Goal: Complete application form: Fill out and submit a form for a specific purpose

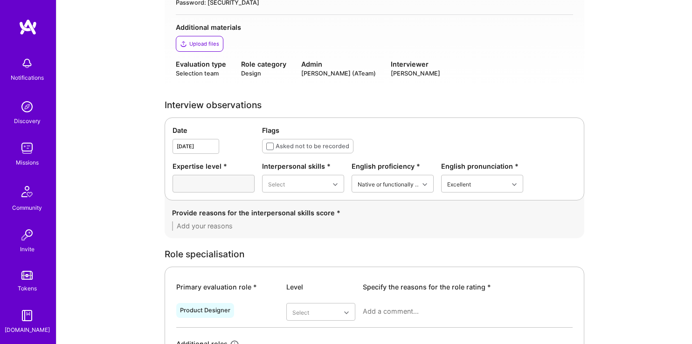
scroll to position [229, 0]
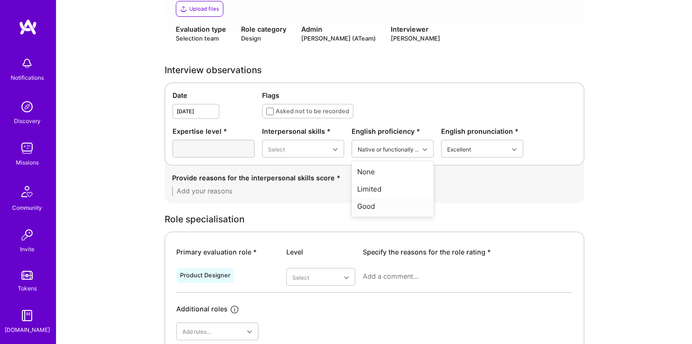
click at [306, 198] on div "Provide reasons for the interpersonal skills score *" at bounding box center [375, 185] width 420 height 38
click at [296, 223] on div "Good" at bounding box center [303, 223] width 82 height 17
click at [562, 201] on div "Provide reasons for the interpersonal skills score *" at bounding box center [375, 185] width 420 height 38
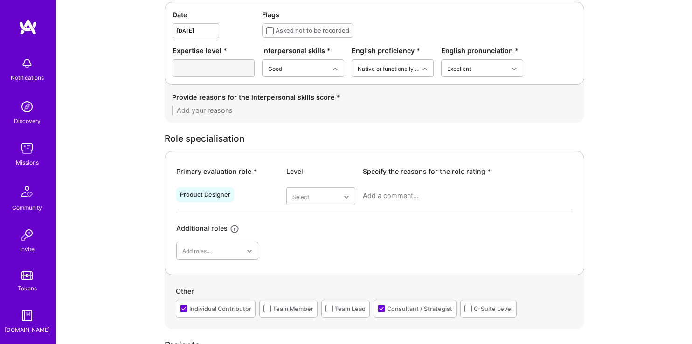
scroll to position [372, 0]
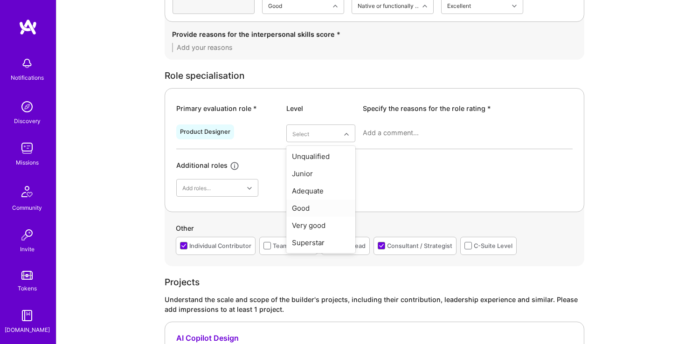
click at [316, 216] on div "Good" at bounding box center [320, 208] width 69 height 17
click at [352, 197] on div "Primary evaluation role * Level Specify the reasons for the role rating * Produ…" at bounding box center [375, 150] width 420 height 124
click at [274, 242] on div "Team Member" at bounding box center [293, 246] width 41 height 10
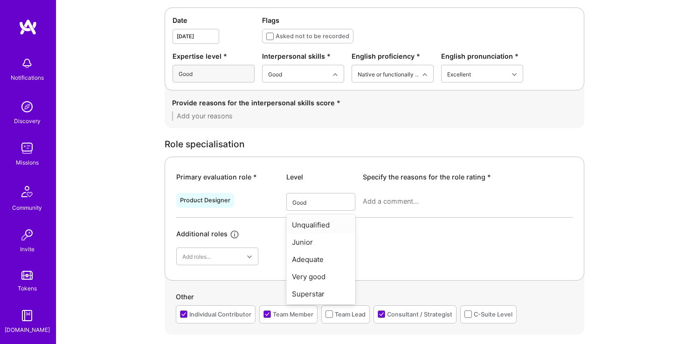
click at [368, 157] on div "Primary evaluation role * Level Specify the reasons for the role rating * Produ…" at bounding box center [375, 219] width 420 height 124
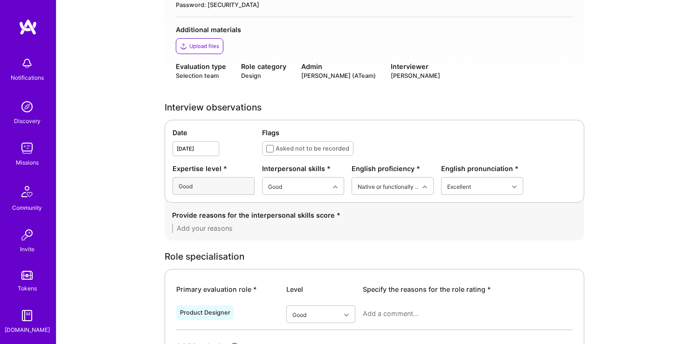
scroll to position [322, 0]
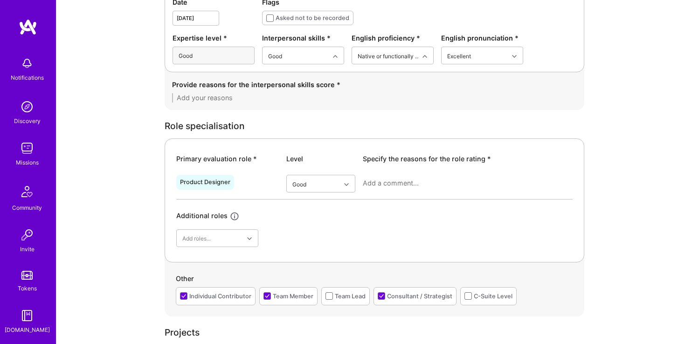
click at [396, 187] on textarea at bounding box center [468, 183] width 210 height 9
paste textarea "[PERSON_NAME] demonstrates significant experience as a product designer with a …"
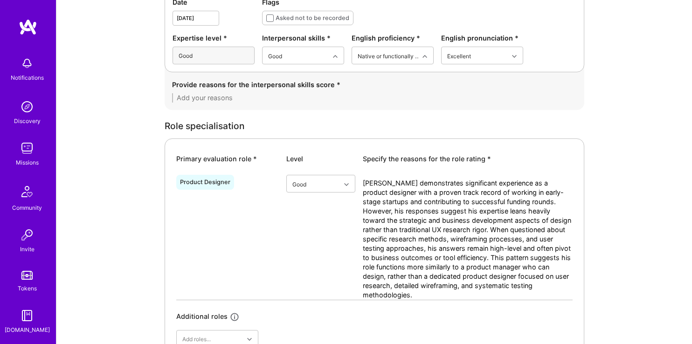
type textarea "[PERSON_NAME] demonstrates significant experience as a product designer with a …"
click at [234, 98] on textarea at bounding box center [374, 97] width 405 height 9
paste textarea "His interpersonal skills appear strong, demonstrated by his ability to work clo…"
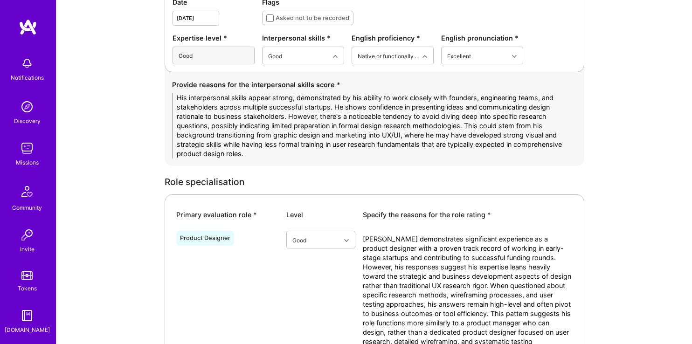
click at [517, 136] on textarea "His interpersonal skills appear strong, demonstrated by his ability to work clo…" at bounding box center [374, 125] width 405 height 65
drag, startPoint x: 467, startPoint y: 125, endPoint x: 526, endPoint y: 159, distance: 67.9
click at [526, 159] on div "Provide reasons for the interpersonal skills score * His interpersonal skills a…" at bounding box center [375, 119] width 420 height 94
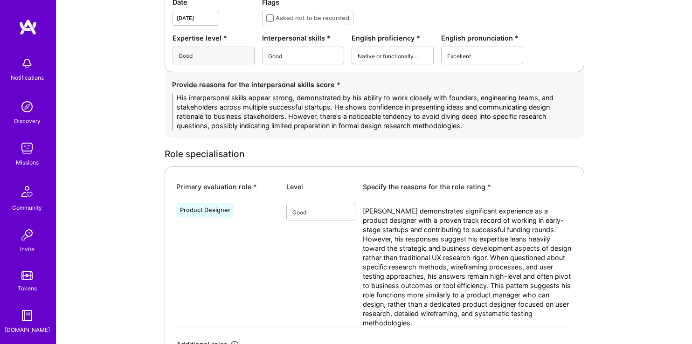
click at [272, 99] on textarea "His interpersonal skills appear strong, demonstrated by his ability to work clo…" at bounding box center [374, 111] width 405 height 37
click at [278, 98] on textarea "His interpersonal skills appear strong, demonstrated by his ability to work clo…" at bounding box center [374, 111] width 405 height 37
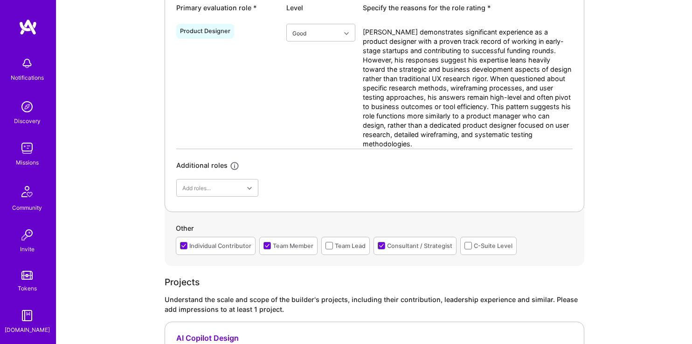
scroll to position [290, 0]
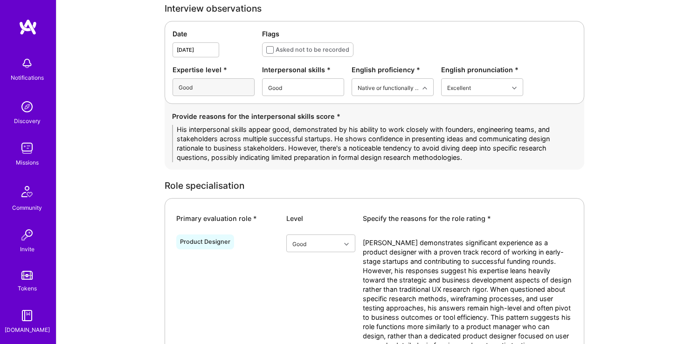
type textarea "His interpersonal skills appear good, demonstrated by his ability to work close…"
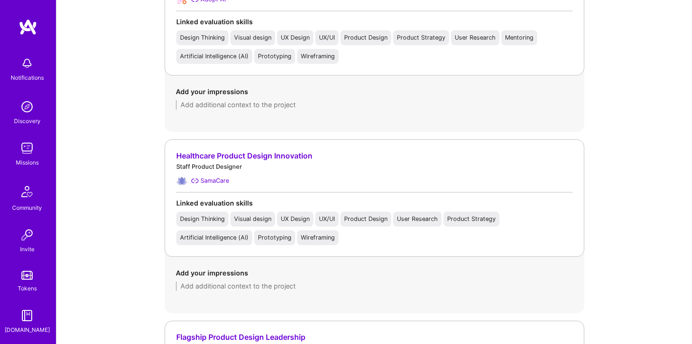
scroll to position [727, 0]
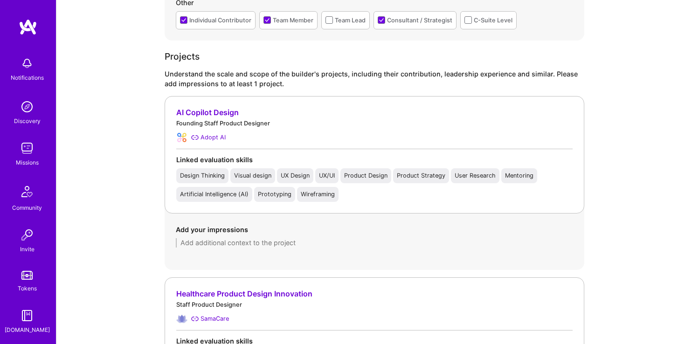
click at [215, 245] on textarea at bounding box center [374, 242] width 397 height 9
paste textarea "[PERSON_NAME] serves as the founding designer at Adopt AI, building an agentic …"
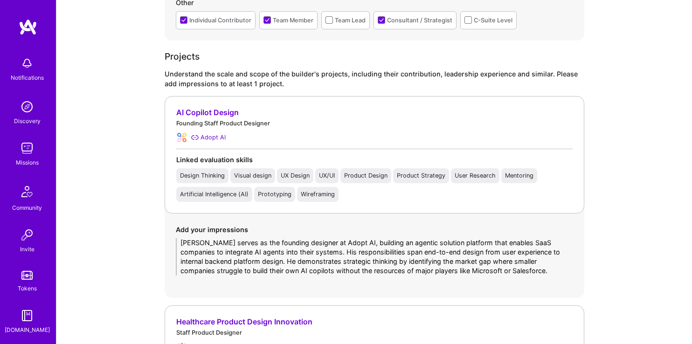
scroll to position [984, 0]
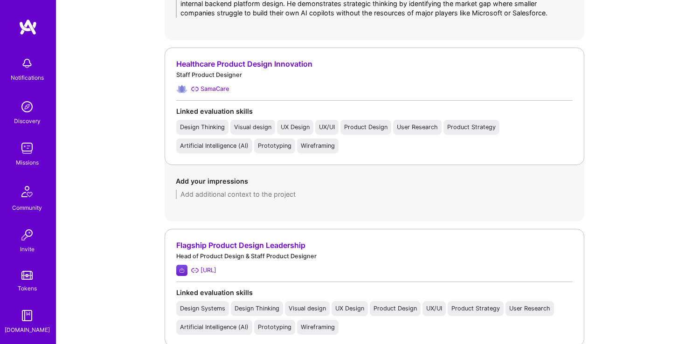
type textarea "[PERSON_NAME] serves as the founding designer at Adopt AI, building an agentic …"
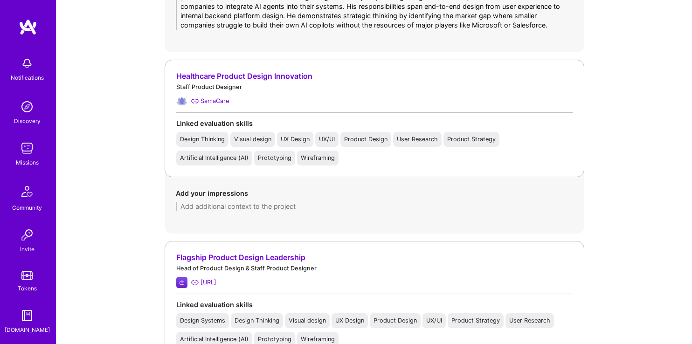
scroll to position [978, 0]
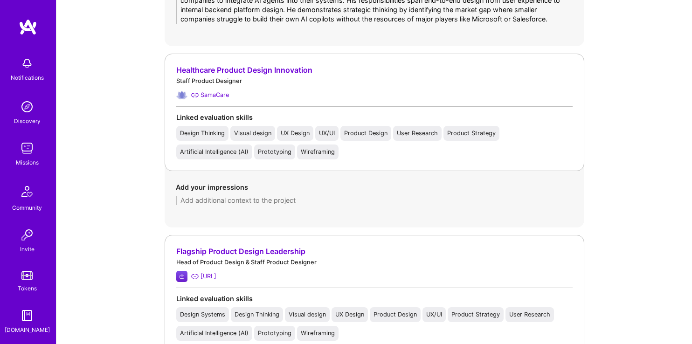
click at [237, 193] on div "Add your impressions" at bounding box center [374, 193] width 397 height 23
click at [235, 199] on textarea at bounding box center [374, 200] width 397 height 9
paste textarea "At [GEOGRAPHIC_DATA], a healthcare technology startup focused on prior authoriz…"
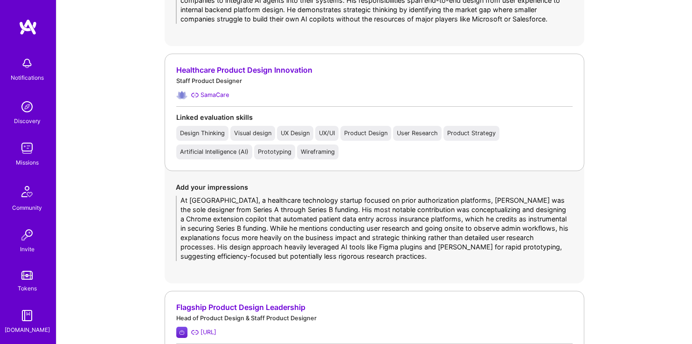
scroll to position [0, 0]
type textarea "At [GEOGRAPHIC_DATA], a healthcare technology startup focused on prior authoriz…"
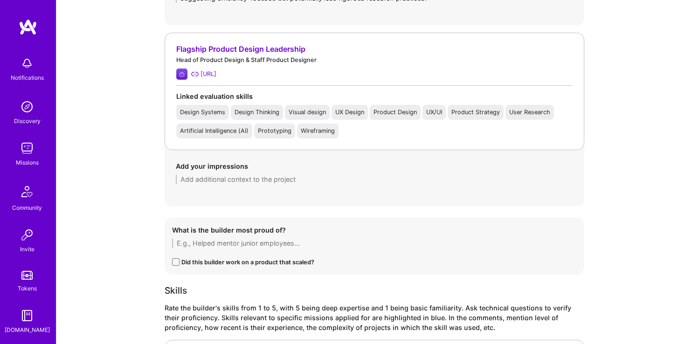
click at [269, 182] on textarea at bounding box center [374, 179] width 397 height 9
paste textarea "[PERSON_NAME] worked as the founding designer at Kea AI, a voice technology com…"
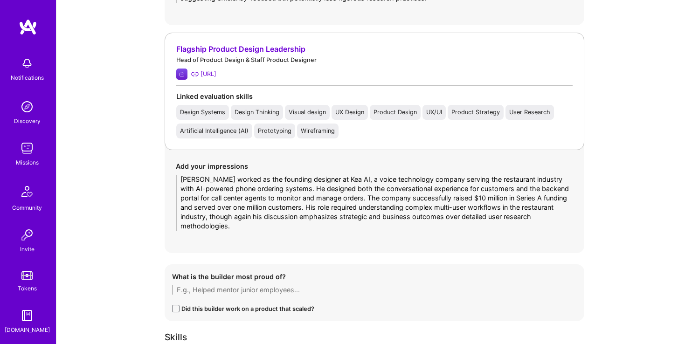
scroll to position [0, 0]
drag, startPoint x: 351, startPoint y: 198, endPoint x: 294, endPoint y: 211, distance: 58.5
click at [294, 211] on textarea "[PERSON_NAME] worked as the founding designer at Kea AI, a voice technology com…" at bounding box center [374, 203] width 397 height 56
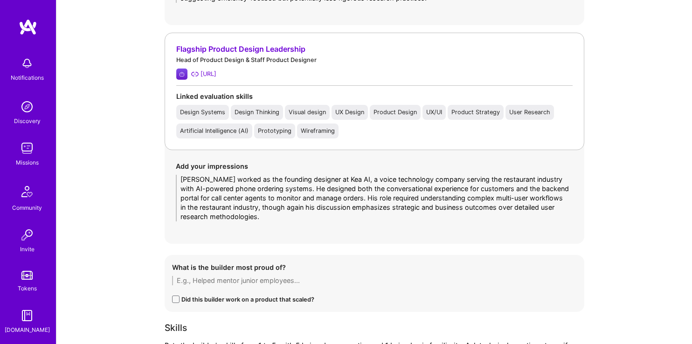
click at [227, 218] on textarea "[PERSON_NAME] worked as the founding designer at Kea AI, a voice technology com…" at bounding box center [374, 198] width 397 height 47
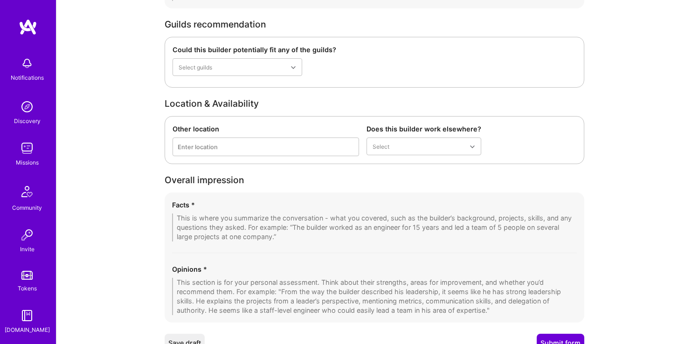
scroll to position [1873, 0]
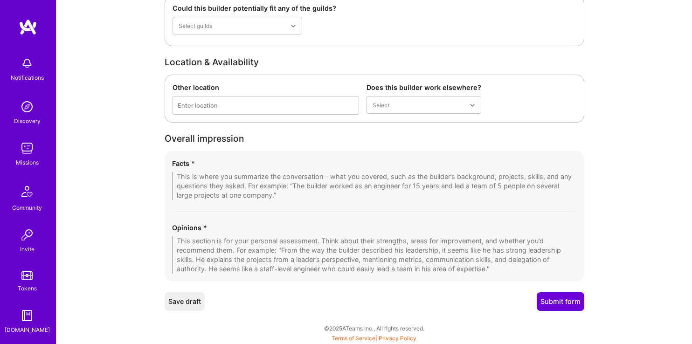
type textarea "[PERSON_NAME] worked as the founding designer at Kea AI, a voice technology com…"
click at [222, 241] on textarea at bounding box center [374, 254] width 405 height 37
paste textarea "[PERSON_NAME] presents as a highly entrepreneurial designer who thrives in star…"
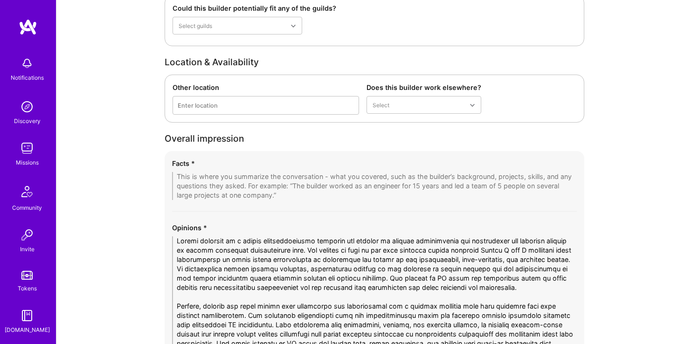
scroll to position [1985, 0]
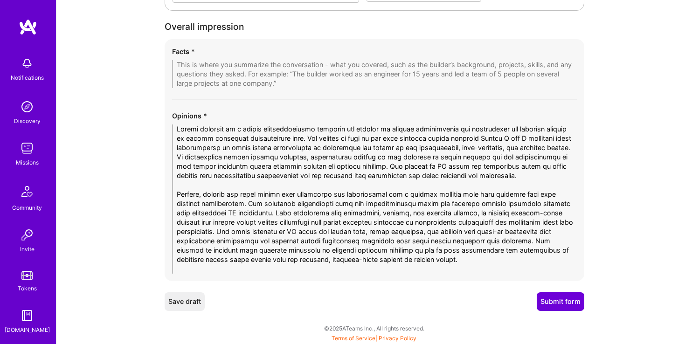
click at [264, 195] on textarea at bounding box center [374, 199] width 405 height 149
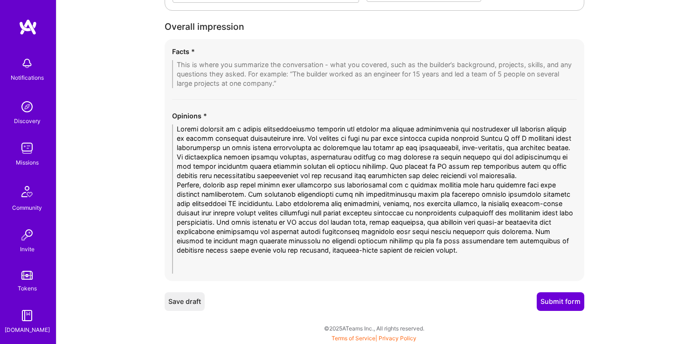
scroll to position [1976, 0]
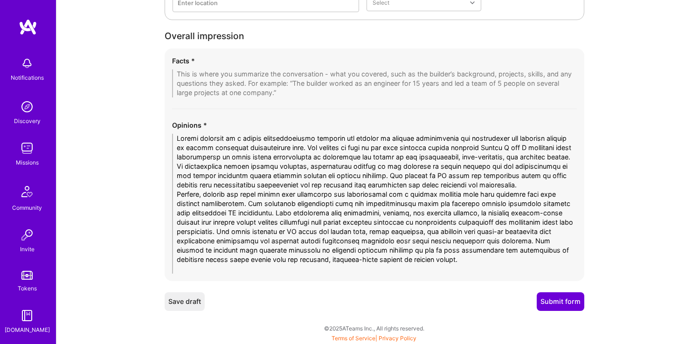
drag, startPoint x: 211, startPoint y: 204, endPoint x: 259, endPoint y: 203, distance: 47.6
click at [259, 203] on textarea at bounding box center [374, 204] width 405 height 140
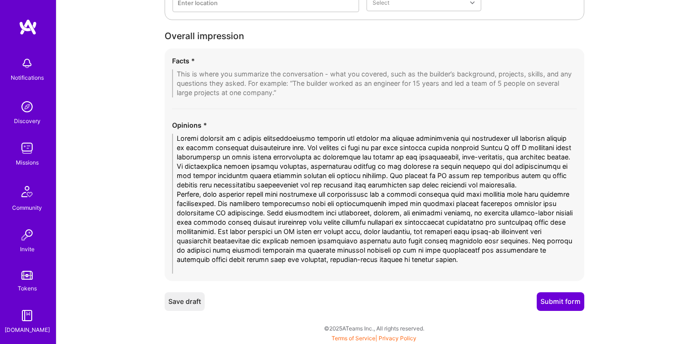
click at [253, 137] on textarea at bounding box center [374, 204] width 405 height 140
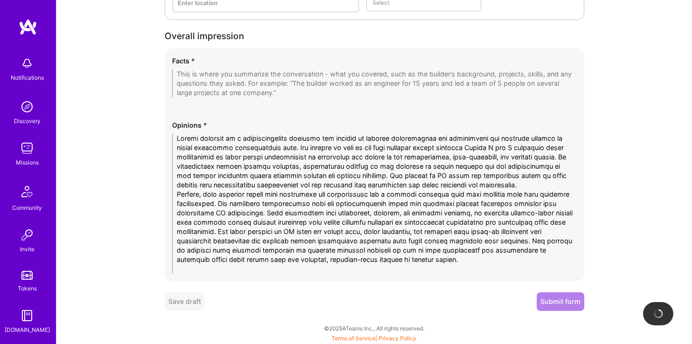
scroll to position [1967, 0]
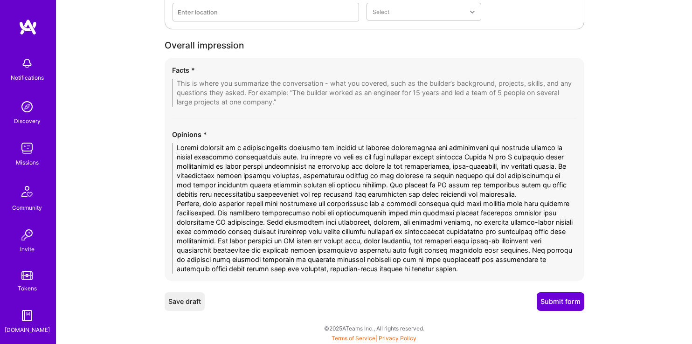
drag, startPoint x: 293, startPoint y: 156, endPoint x: 563, endPoint y: 166, distance: 270.7
click at [563, 166] on textarea at bounding box center [374, 208] width 405 height 131
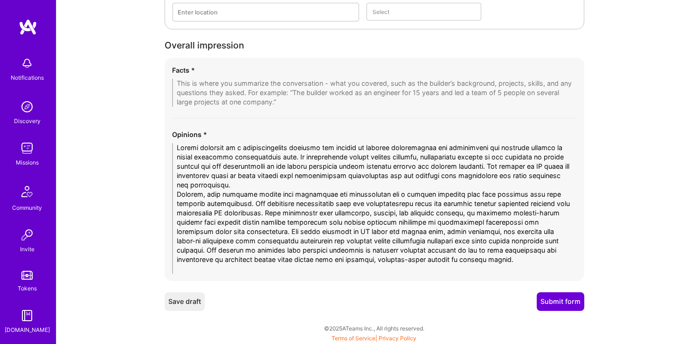
scroll to position [1957, 0]
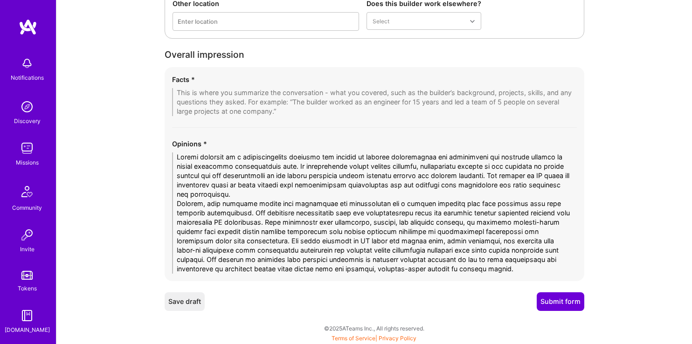
type textarea "[PERSON_NAME] presents as a entrepreneurial designer who thrives in startup env…"
click at [275, 97] on textarea at bounding box center [374, 102] width 405 height 28
paste textarea "[PERSON_NAME]'s profile reveals an experienced design professional who has succ…"
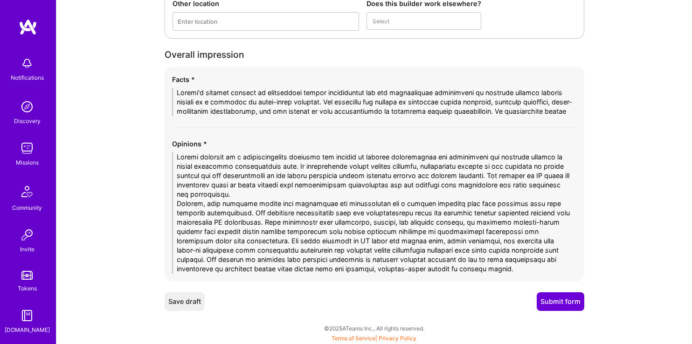
scroll to position [0, 0]
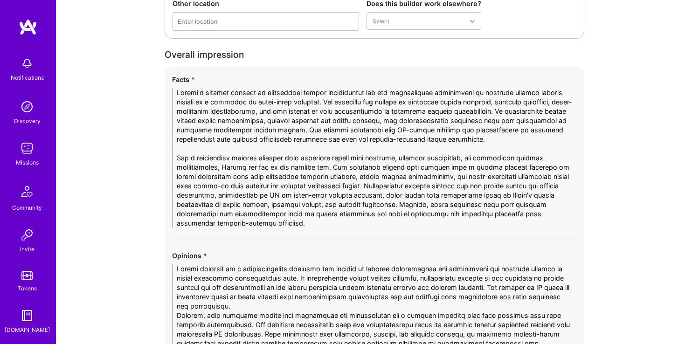
click at [390, 146] on textarea at bounding box center [374, 158] width 405 height 140
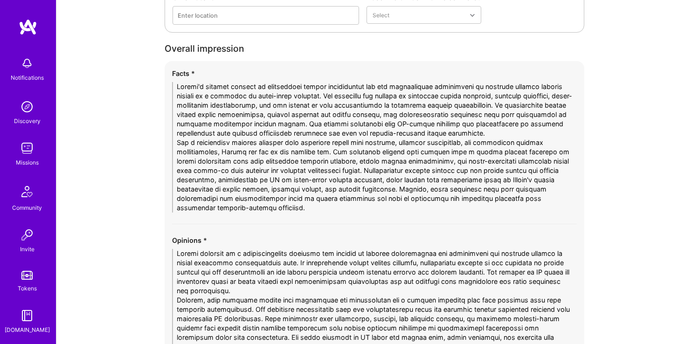
scroll to position [2060, 0]
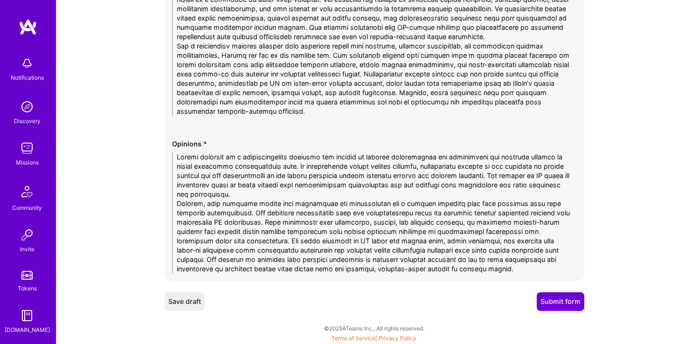
type textarea "[PERSON_NAME]'s profile reveals an experienced design professional who has succ…"
click at [554, 295] on button "Submit form" at bounding box center [561, 301] width 48 height 19
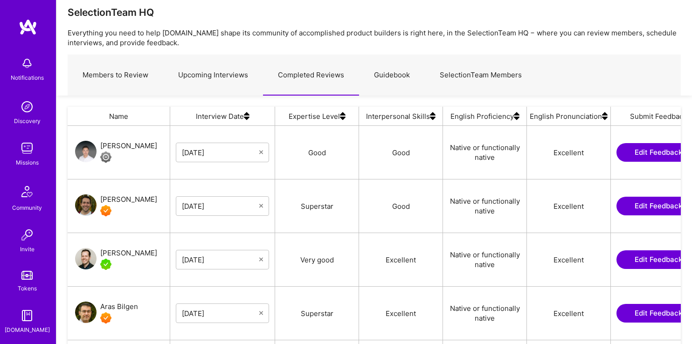
scroll to position [25, 0]
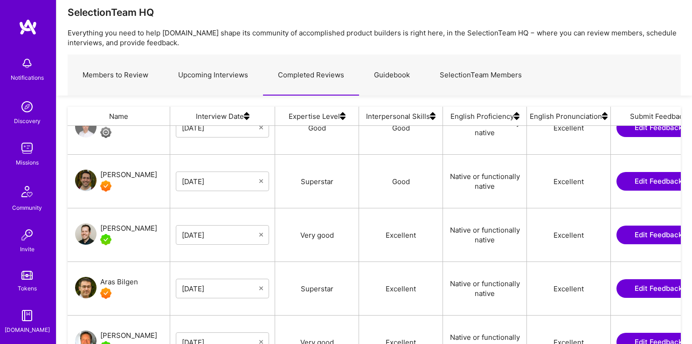
click at [651, 180] on button "Edit Feedback" at bounding box center [658, 181] width 84 height 19
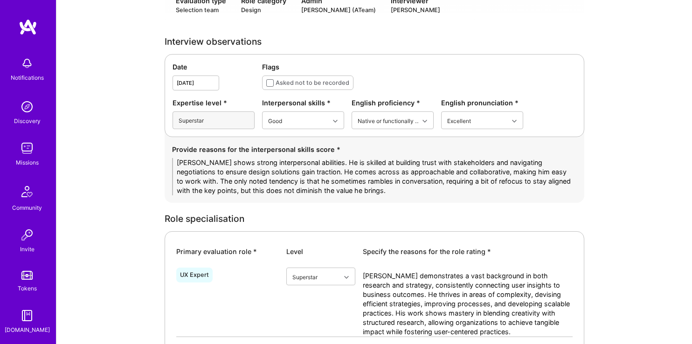
scroll to position [309, 0]
